Goal: Task Accomplishment & Management: Use online tool/utility

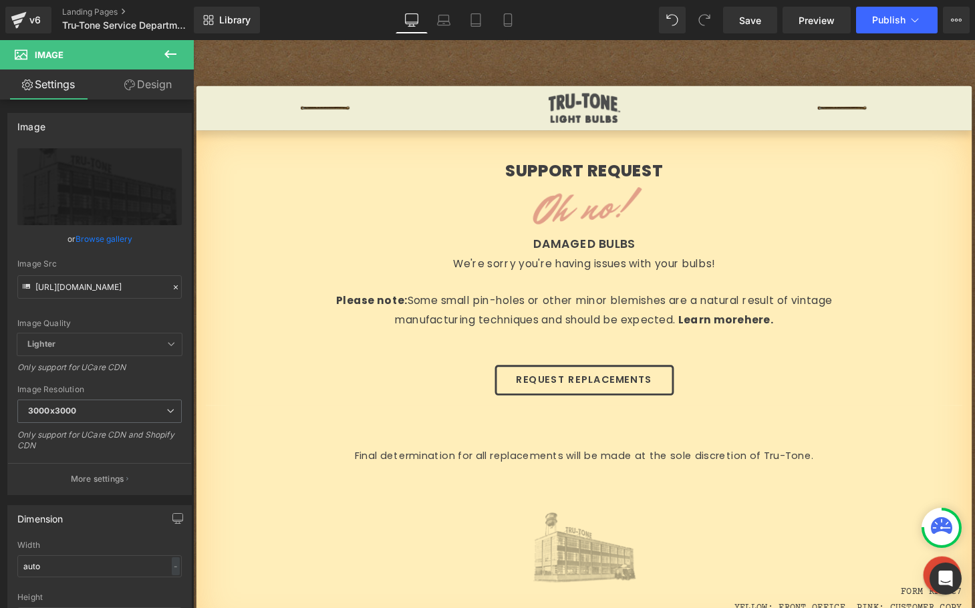
scroll to position [730, 0]
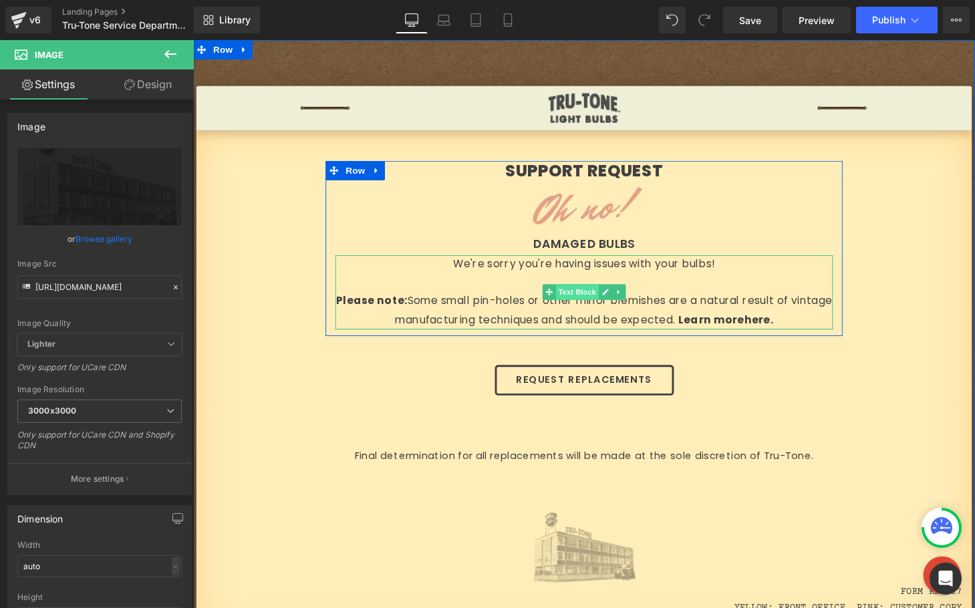
click at [581, 303] on span "Text Block" at bounding box center [590, 301] width 44 height 16
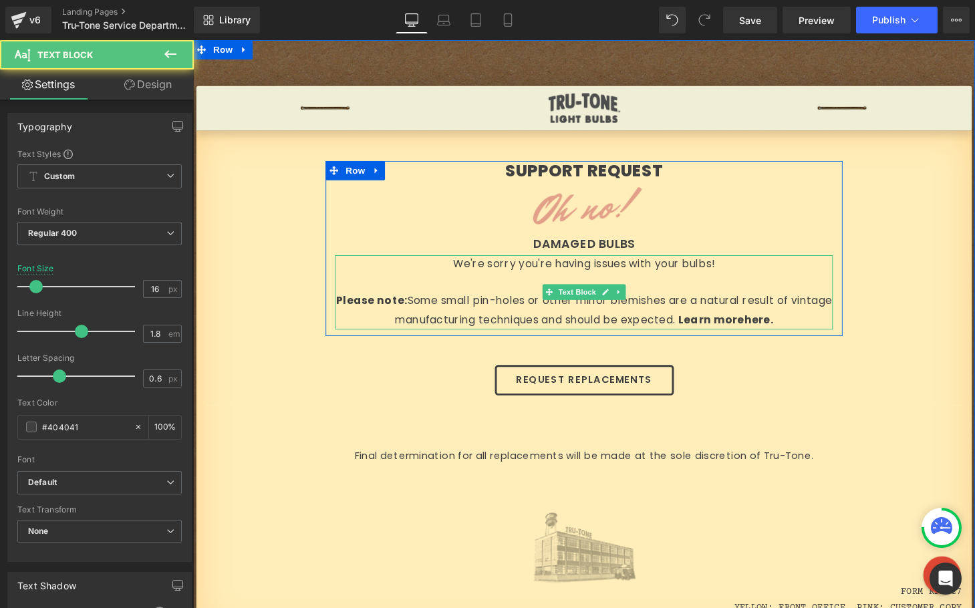
click at [822, 330] on p "Please note: Some small pin-holes or other minor blemishes are a natural result…" at bounding box center [597, 320] width 515 height 39
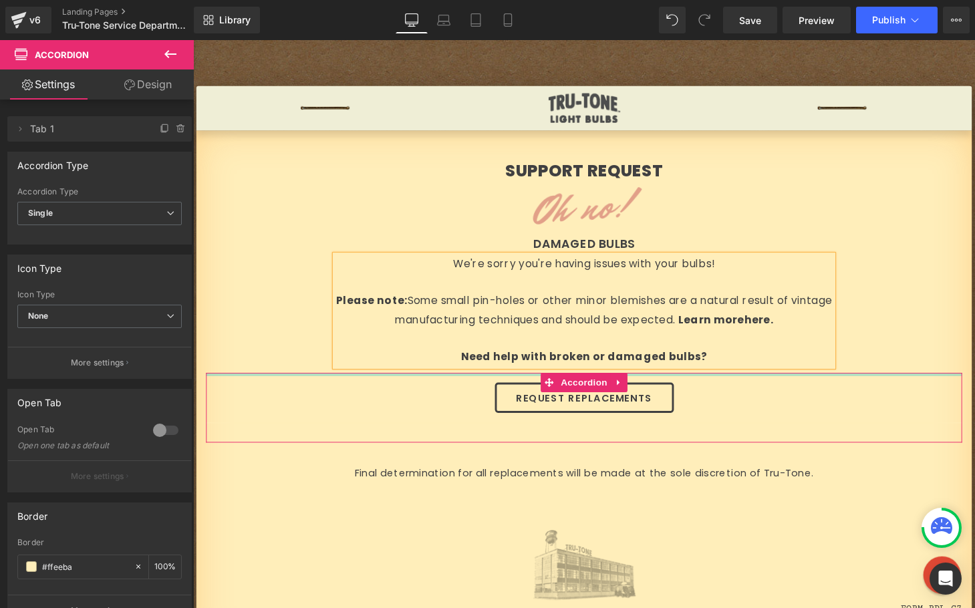
drag, startPoint x: 525, startPoint y: 394, endPoint x: 525, endPoint y: 368, distance: 26.7
click at [525, 368] on div "SUPPORT REQUEST Heading Oh no! Heading DAMAGED BULBS Text Block We're sorry you…" at bounding box center [598, 410] width 802 height 490
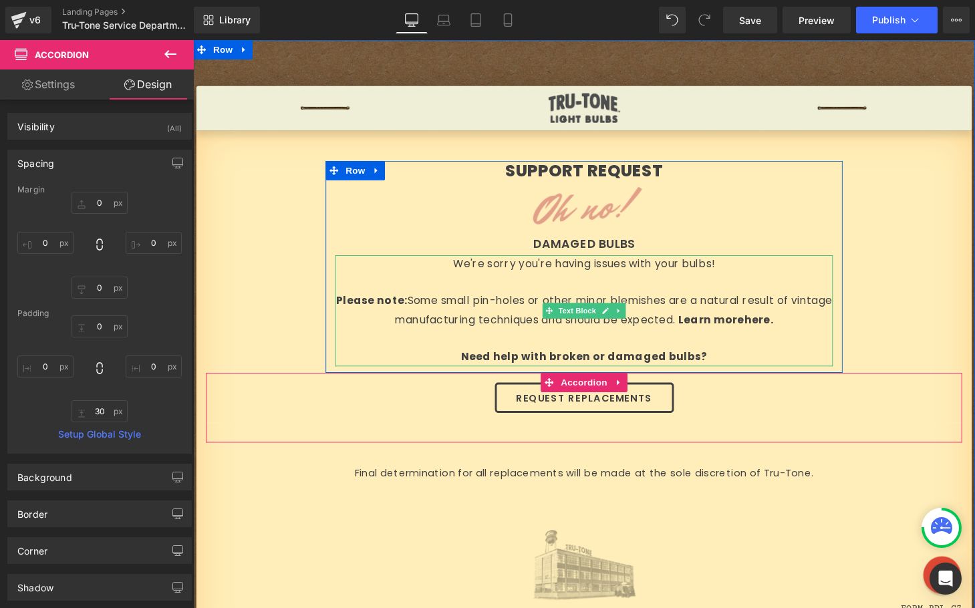
click at [544, 366] on span "Need help with broken or damaged bulbs?" at bounding box center [597, 367] width 255 height 15
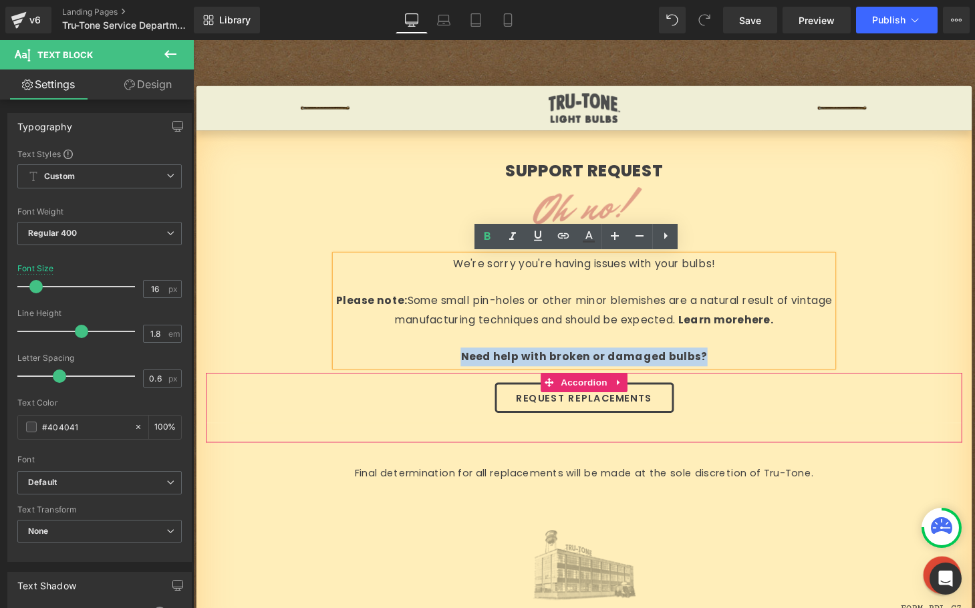
drag, startPoint x: 714, startPoint y: 370, endPoint x: 463, endPoint y: 362, distance: 251.5
click at [463, 362] on p "Need help with broken or damaged bulbs?" at bounding box center [597, 367] width 515 height 19
click at [660, 351] on p at bounding box center [597, 349] width 515 height 19
drag, startPoint x: 727, startPoint y: 366, endPoint x: 824, endPoint y: 328, distance: 104.4
click at [824, 328] on div "We're sorry you're having issues with your bulbs! Please note: Some small pin-h…" at bounding box center [597, 321] width 515 height 116
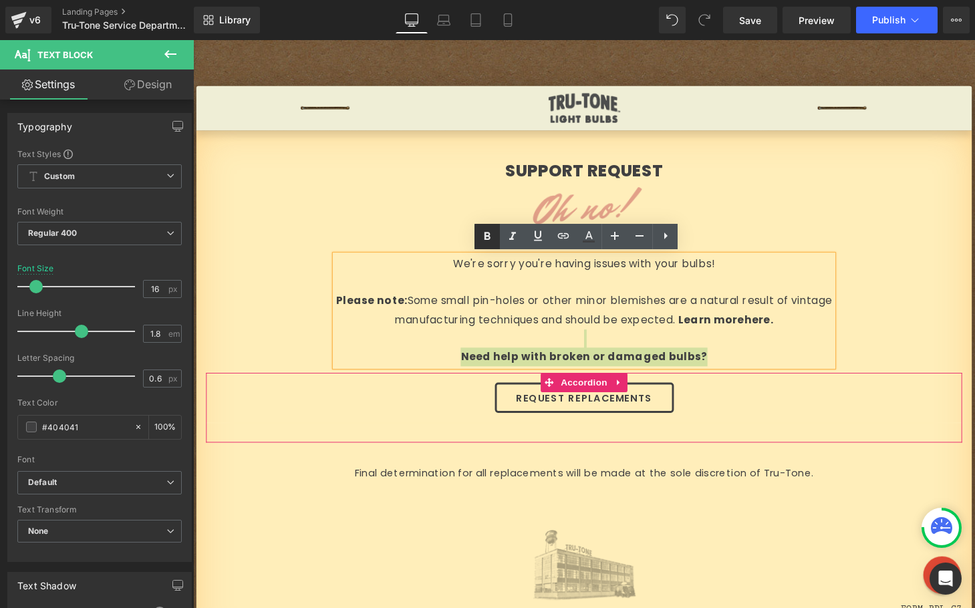
click at [479, 240] on icon at bounding box center [487, 237] width 16 height 16
click at [599, 372] on span "Need help with broken or damaged bulbs?" at bounding box center [597, 367] width 239 height 15
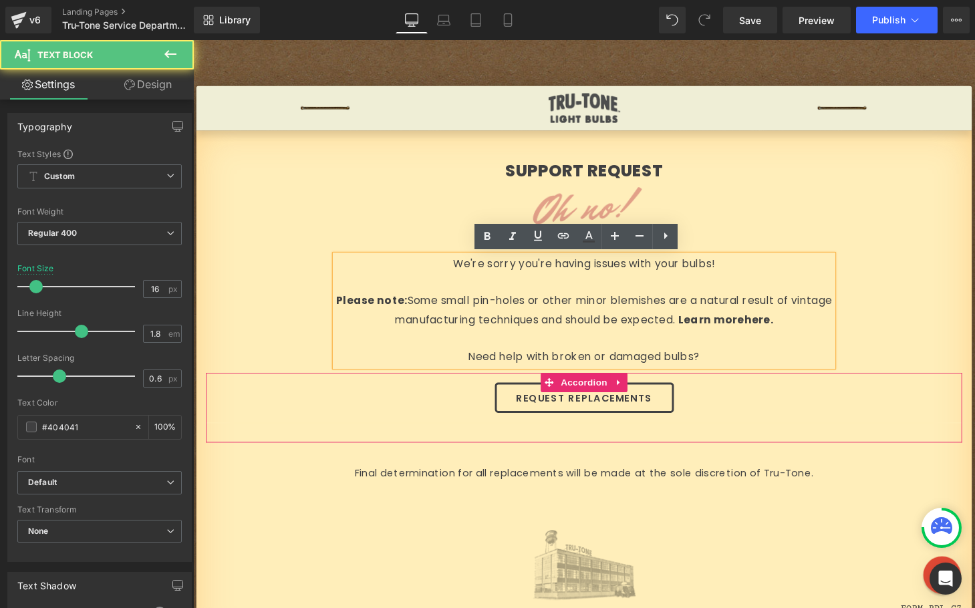
click at [950, 334] on div "SUPPORT REQUEST Heading Oh no! Heading DAMAGED BULBS Text Block We're sorry you…" at bounding box center [598, 410] width 802 height 490
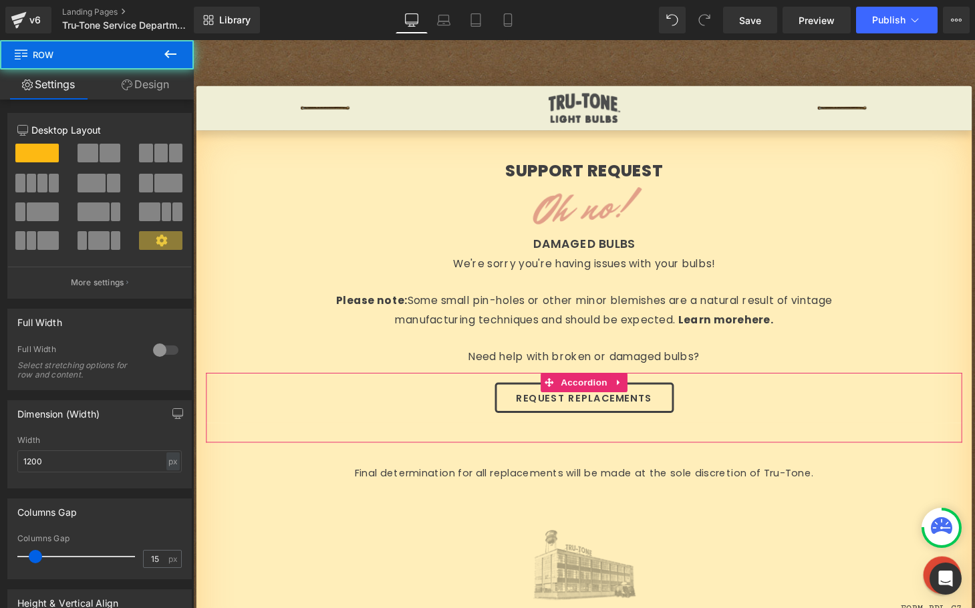
click at [911, 310] on div "SUPPORT REQUEST Heading Oh no! Heading DAMAGED BULBS Text Block We're sorry you…" at bounding box center [598, 410] width 802 height 490
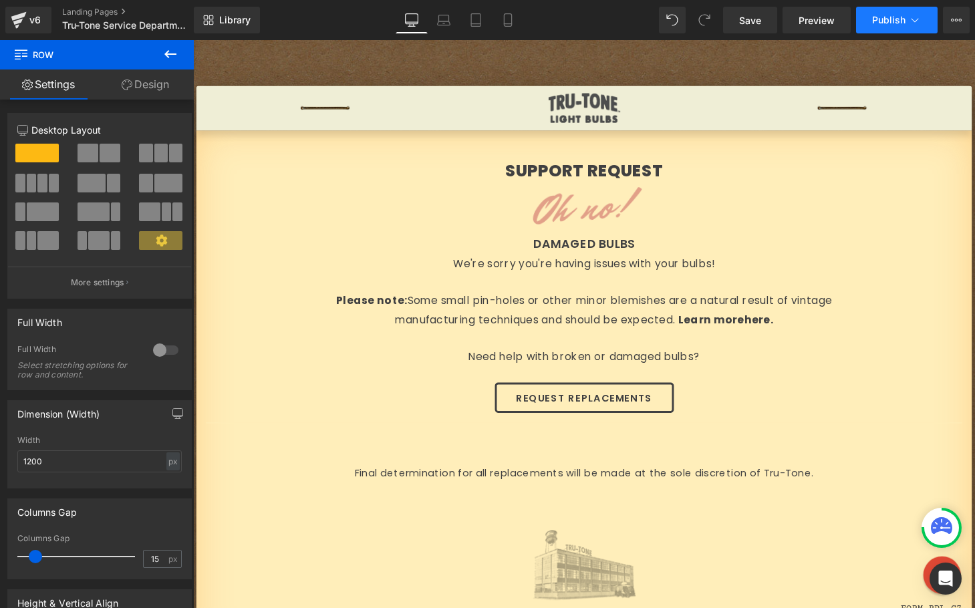
click at [878, 19] on span "Publish" at bounding box center [888, 20] width 33 height 11
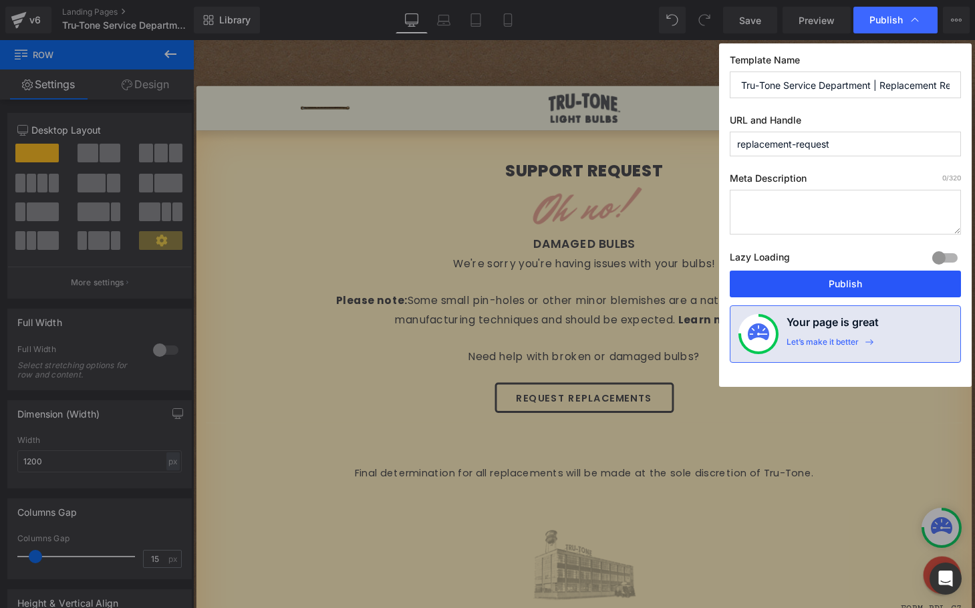
click at [828, 291] on button "Publish" at bounding box center [845, 284] width 231 height 27
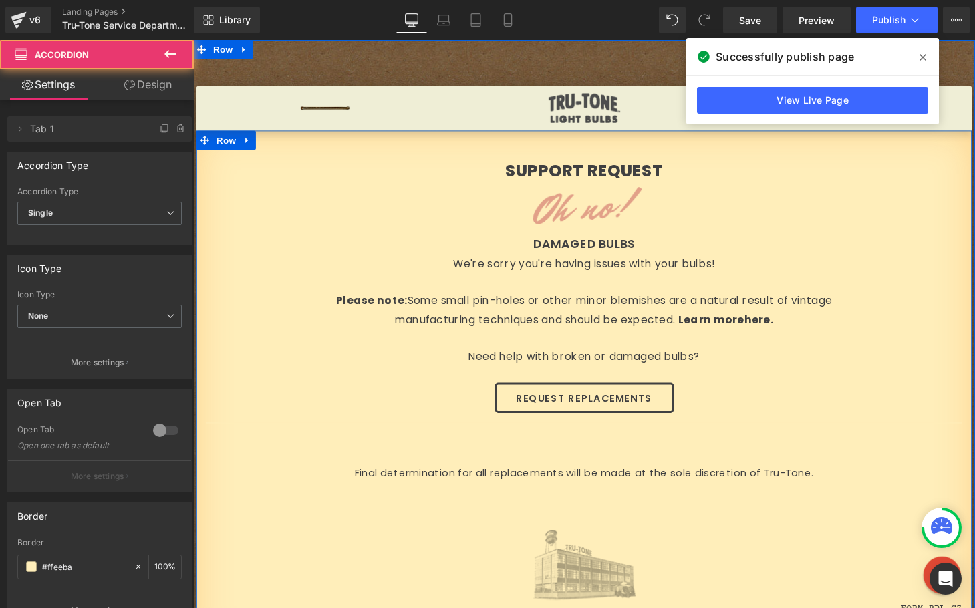
drag, startPoint x: 479, startPoint y: 387, endPoint x: 480, endPoint y: 380, distance: 7.4
click at [480, 380] on div "SUPPORT REQUEST Heading Oh no! Heading DAMAGED BULBS Text Block We're sorry you…" at bounding box center [598, 410] width 802 height 490
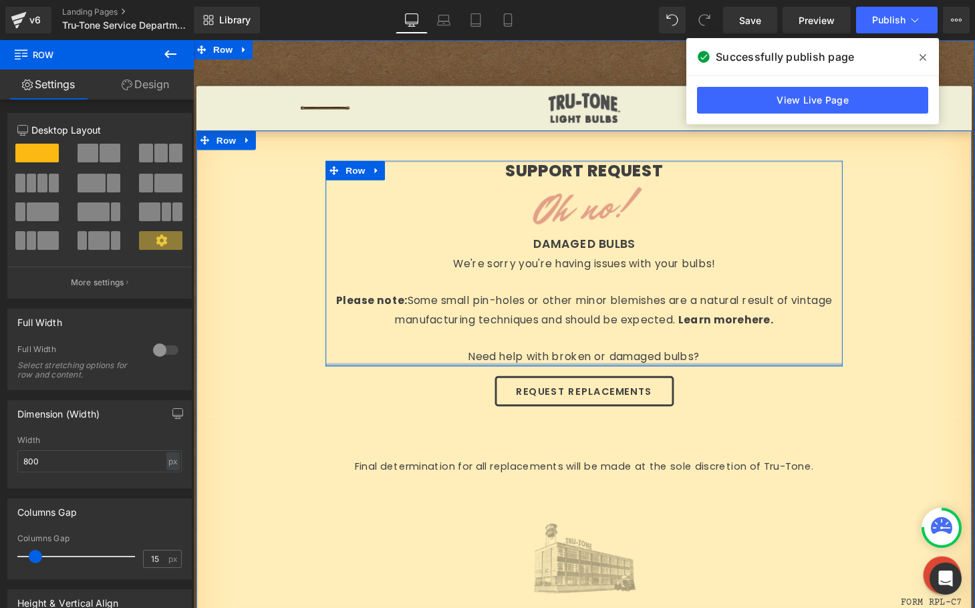
drag, startPoint x: 491, startPoint y: 379, endPoint x: 491, endPoint y: 370, distance: 8.7
click at [491, 370] on div "SUPPORT REQUEST Heading Oh no! Heading DAMAGED BULBS Text Block We're sorry you…" at bounding box center [597, 271] width 535 height 213
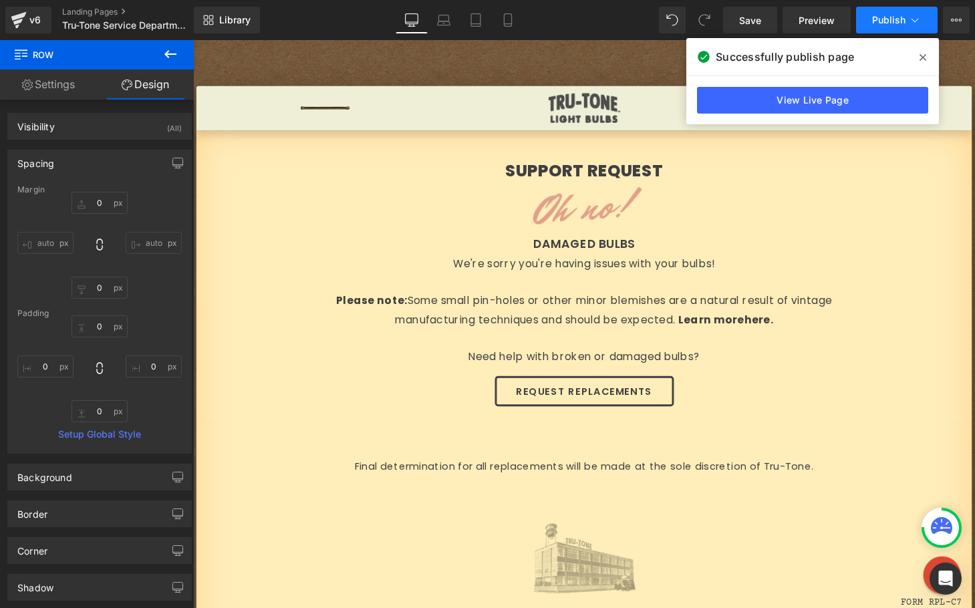
click at [863, 17] on button "Publish" at bounding box center [897, 20] width 82 height 27
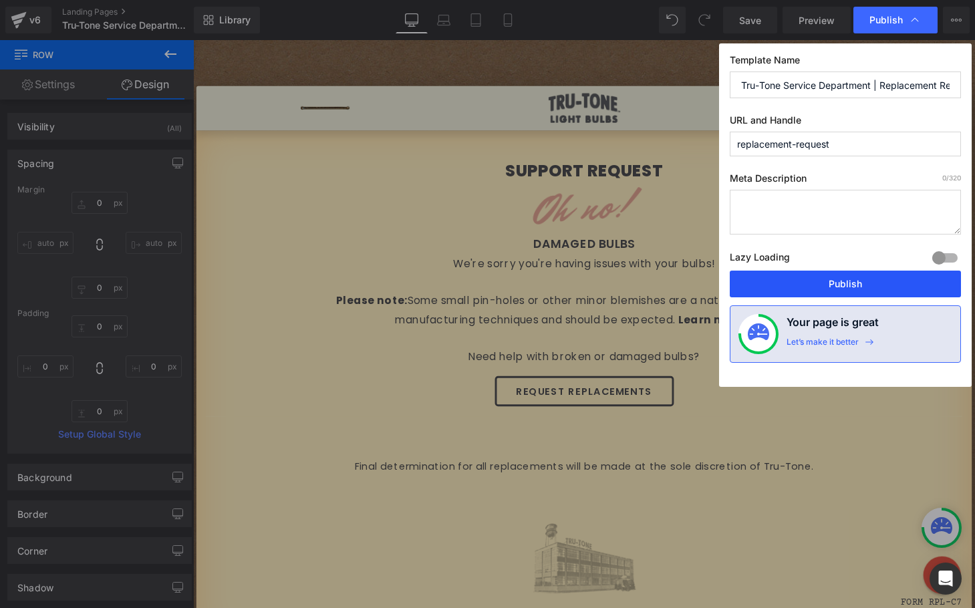
click at [784, 278] on button "Publish" at bounding box center [845, 284] width 231 height 27
